Goal: Use online tool/utility: Utilize a website feature to perform a specific function

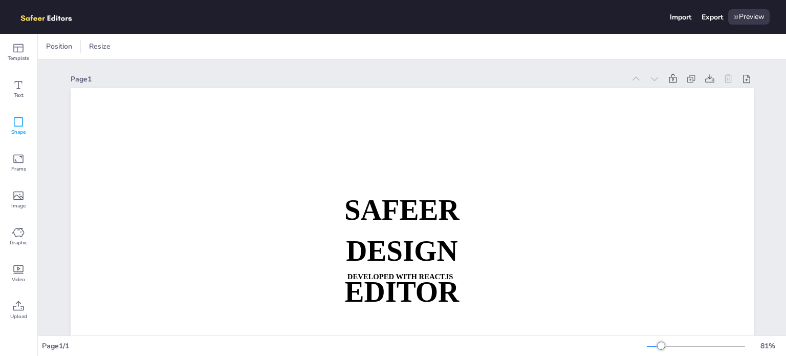
click at [20, 118] on icon at bounding box center [18, 122] width 12 height 12
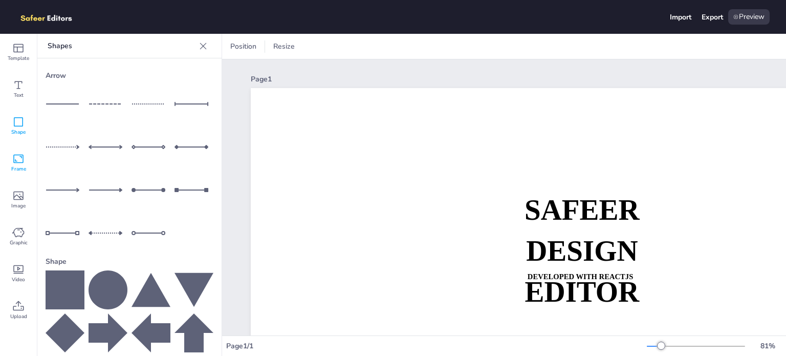
click at [18, 149] on div "Frame" at bounding box center [18, 162] width 37 height 37
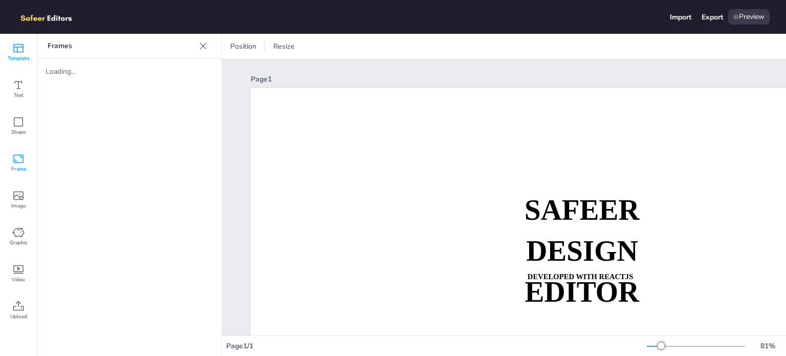
click at [20, 59] on span "Template" at bounding box center [18, 58] width 21 height 8
click at [207, 45] on icon at bounding box center [203, 46] width 10 height 10
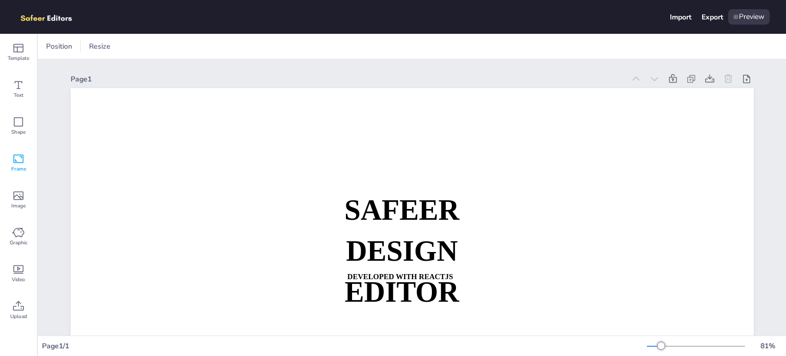
click at [21, 158] on icon at bounding box center [18, 158] width 10 height 9
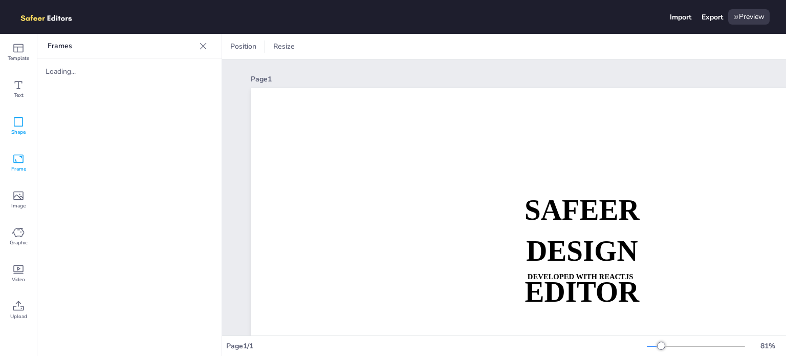
click at [15, 118] on icon at bounding box center [18, 122] width 12 height 12
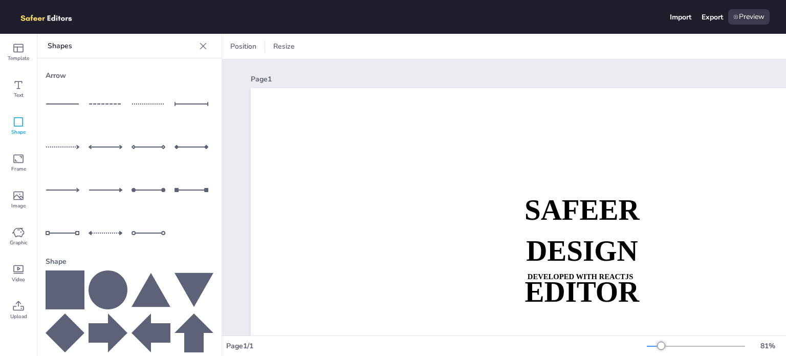
scroll to position [116, 0]
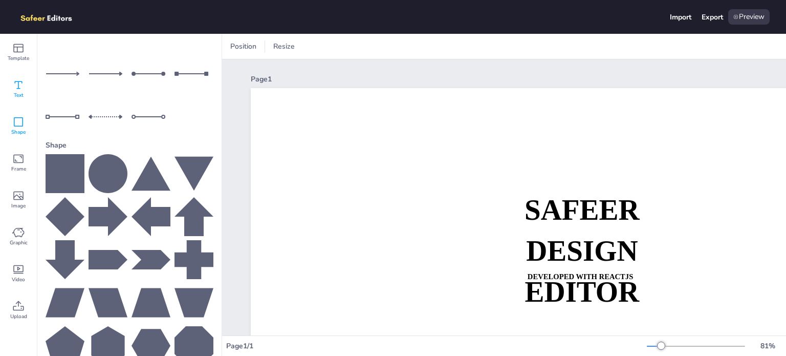
click at [18, 87] on icon at bounding box center [18, 85] width 12 height 12
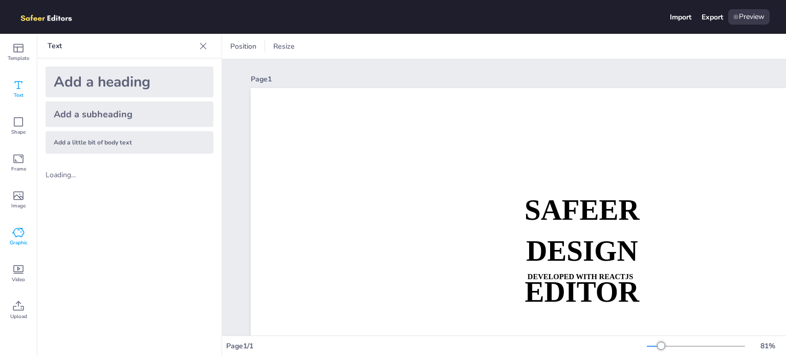
click at [15, 235] on icon at bounding box center [18, 232] width 12 height 12
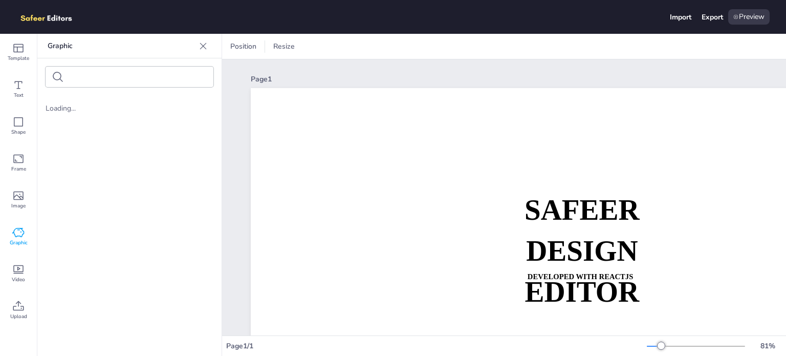
click at [102, 81] on input "text" at bounding box center [111, 77] width 86 height 8
click at [14, 268] on icon at bounding box center [18, 269] width 12 height 12
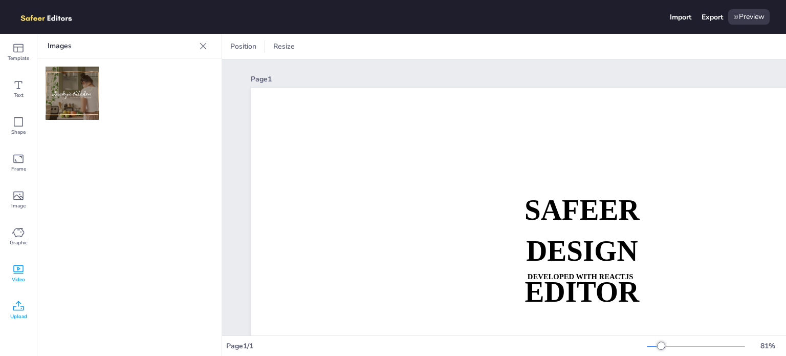
click at [17, 310] on icon at bounding box center [18, 305] width 11 height 10
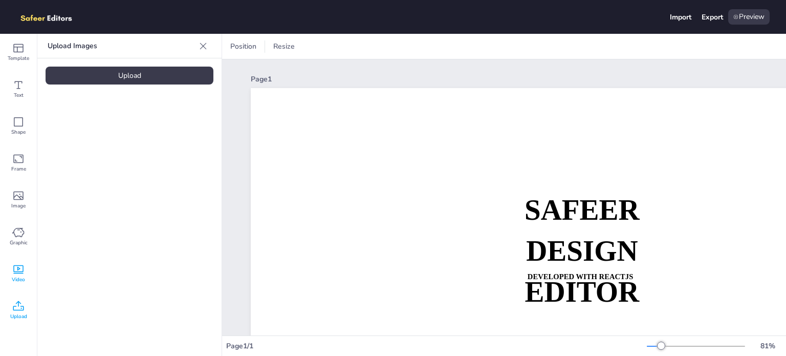
click at [25, 265] on div "Video" at bounding box center [18, 273] width 37 height 37
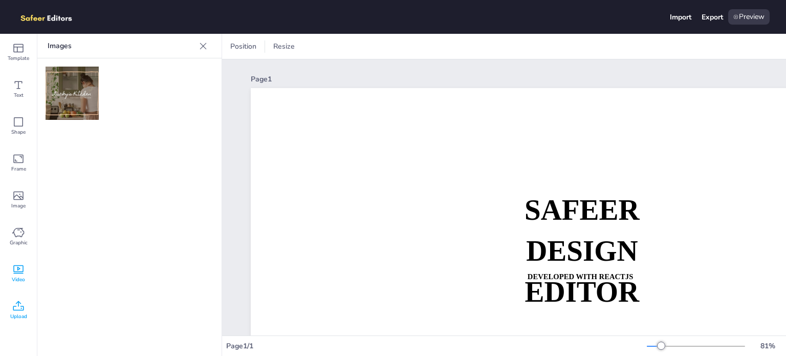
click at [16, 300] on icon at bounding box center [18, 306] width 12 height 12
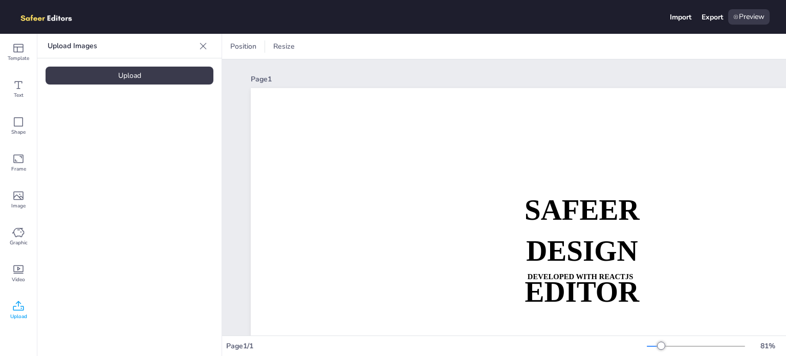
click at [130, 82] on div "Upload" at bounding box center [130, 75] width 168 height 18
click at [746, 15] on div "Preview" at bounding box center [748, 16] width 41 height 15
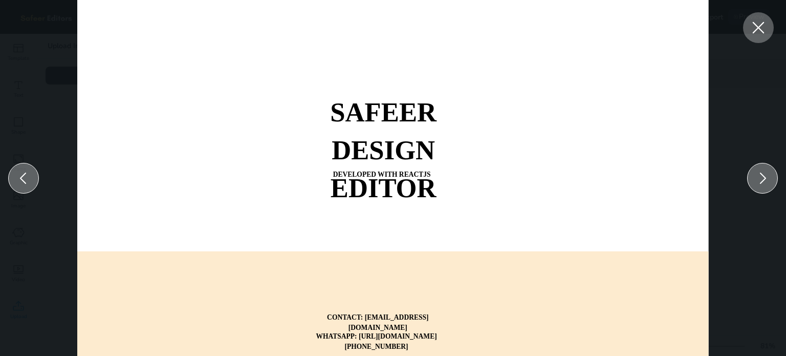
click at [764, 25] on icon at bounding box center [758, 27] width 18 height 18
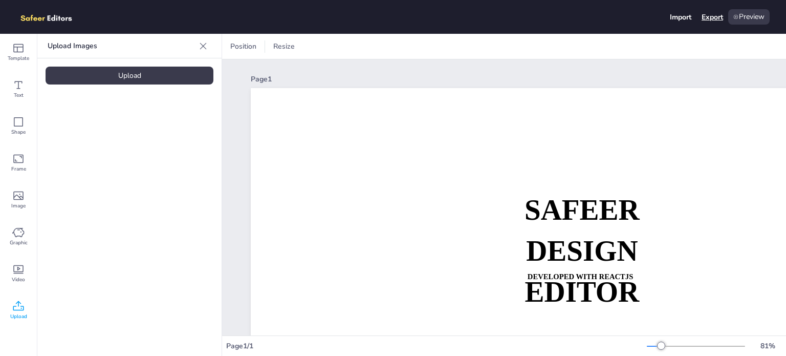
click at [716, 18] on div "Export" at bounding box center [711, 17] width 21 height 10
click at [682, 19] on div "Import" at bounding box center [680, 17] width 21 height 10
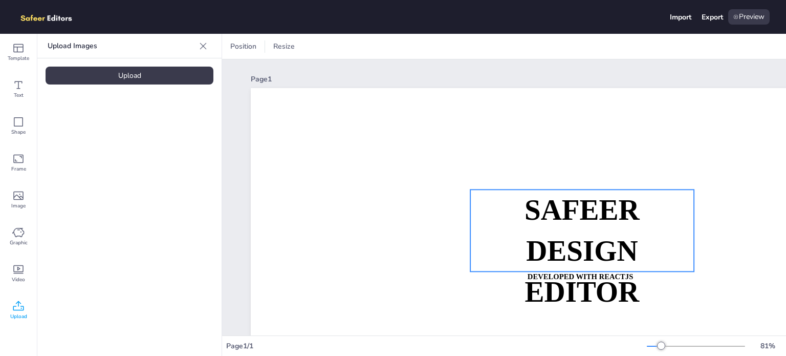
scroll to position [184, 0]
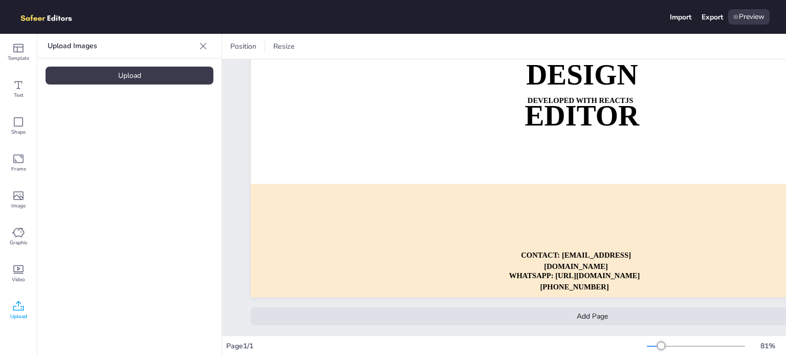
click at [552, 309] on div "Add Page" at bounding box center [592, 316] width 683 height 18
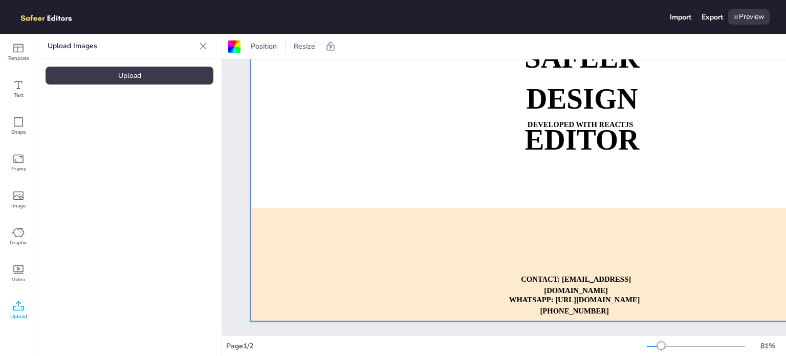
scroll to position [152, 0]
click at [641, 338] on div "Page 1 / 2 81 %" at bounding box center [504, 346] width 564 height 16
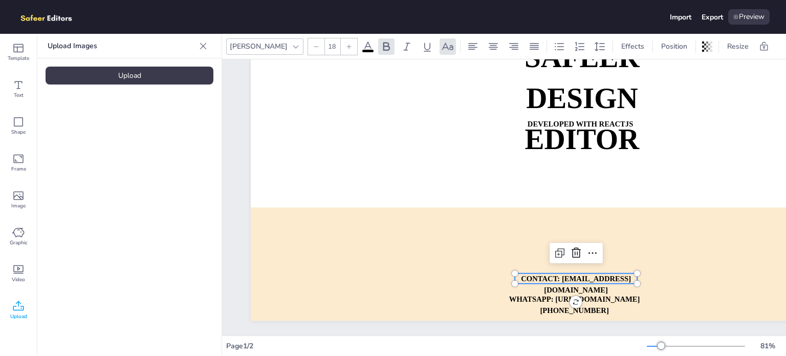
click at [561, 284] on p "CONTACT: [EMAIL_ADDRESS][DOMAIN_NAME]" at bounding box center [576, 284] width 122 height 23
click at [543, 296] on p "CONTACT: [EMAIL_ADDRESS][DOMAIN_NAME]" at bounding box center [576, 284] width 122 height 23
click at [11, 91] on div "Text" at bounding box center [18, 89] width 37 height 37
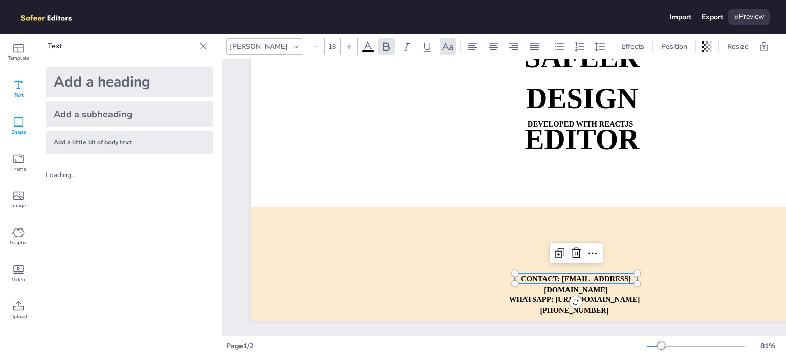
click at [12, 136] on div "Shape" at bounding box center [18, 125] width 37 height 37
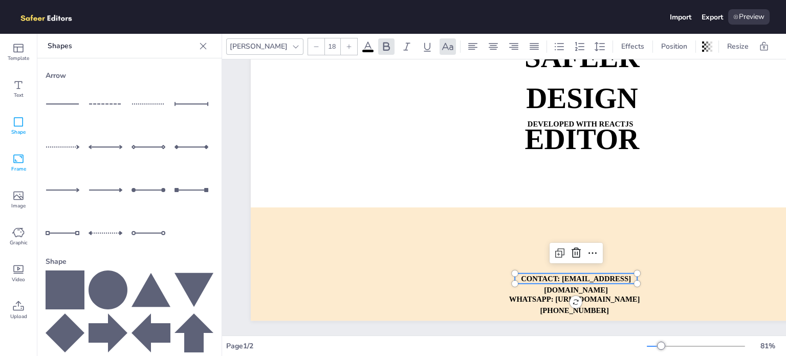
click at [13, 156] on icon at bounding box center [18, 158] width 12 height 12
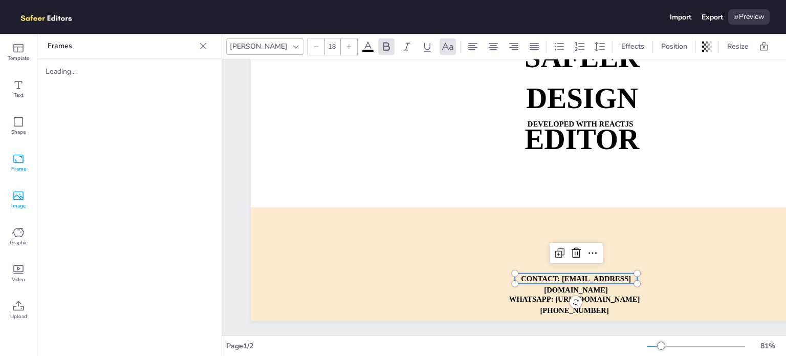
click at [13, 190] on icon at bounding box center [18, 195] width 12 height 12
click at [15, 167] on span "Frame" at bounding box center [18, 169] width 15 height 8
click at [15, 110] on div "Shape" at bounding box center [18, 125] width 37 height 37
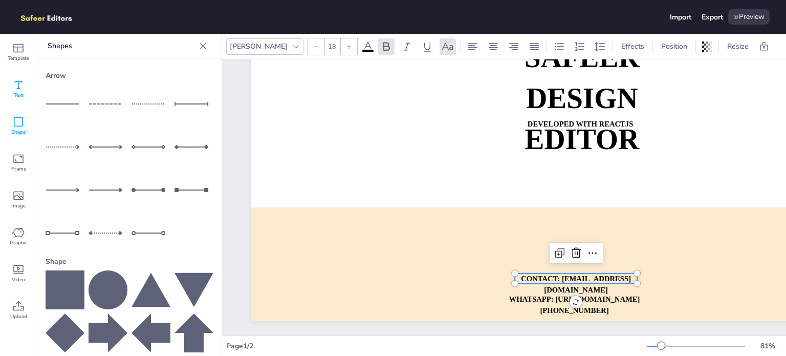
click at [15, 102] on div "Text" at bounding box center [18, 89] width 37 height 37
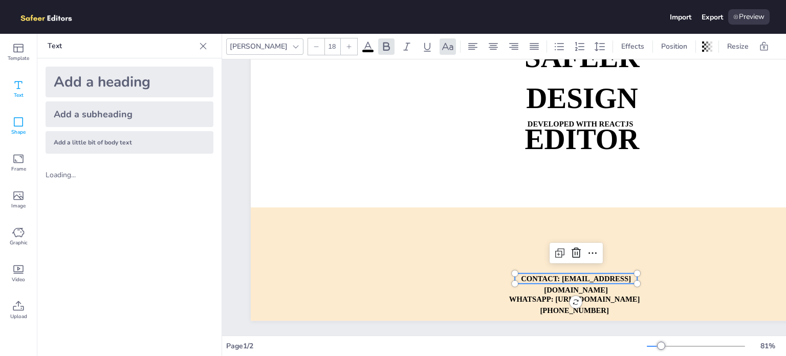
click at [22, 131] on span "Shape" at bounding box center [18, 132] width 14 height 8
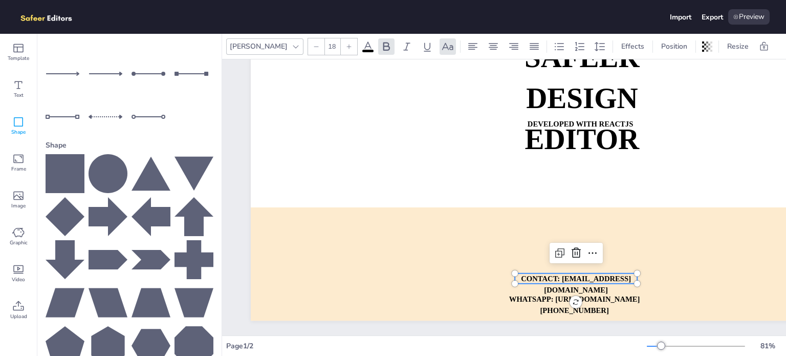
scroll to position [0, 0]
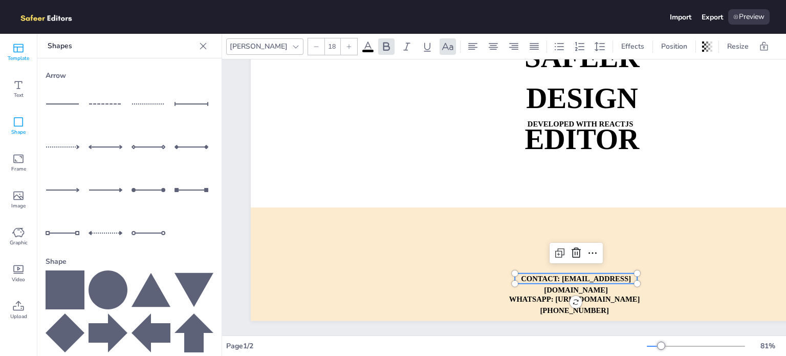
click at [21, 56] on span "Template" at bounding box center [18, 58] width 21 height 8
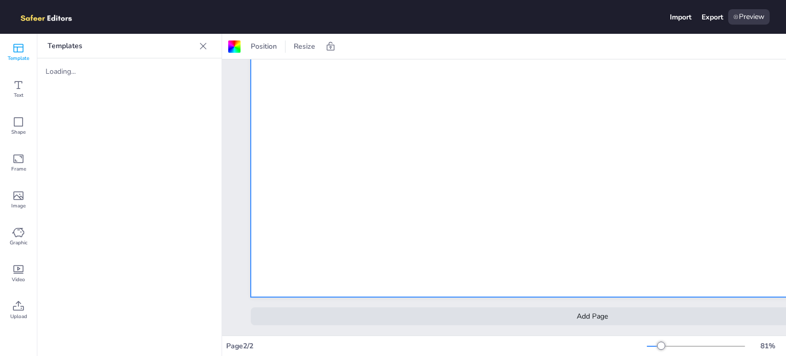
scroll to position [63, 0]
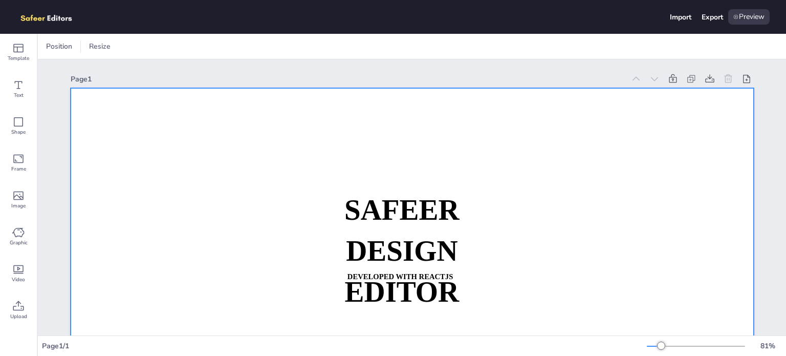
scroll to position [184, 0]
